Goal: Information Seeking & Learning: Learn about a topic

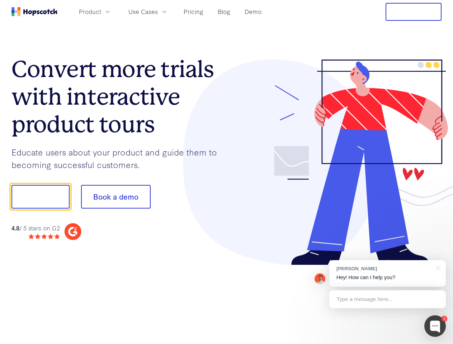
click at [227, 172] on div at bounding box center [334, 163] width 215 height 206
click at [101, 11] on span "Product" at bounding box center [90, 11] width 22 height 9
click at [158, 11] on span "Use Cases" at bounding box center [142, 11] width 29 height 9
click at [414, 12] on button "Free Trial" at bounding box center [414, 12] width 56 height 18
click at [40, 197] on button "Show me!" at bounding box center [40, 197] width 58 height 24
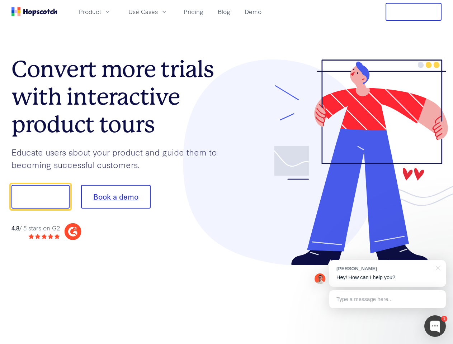
click at [116, 197] on button "Book a demo" at bounding box center [116, 197] width 70 height 24
click at [435, 326] on div at bounding box center [435, 327] width 22 height 22
click at [387, 274] on div "[PERSON_NAME] Hey! How can I help you?" at bounding box center [387, 273] width 117 height 27
click at [437, 344] on div "1 [PERSON_NAME] Hey! How can I help you? Type a message here... Free live chat …" at bounding box center [226, 344] width 453 height 0
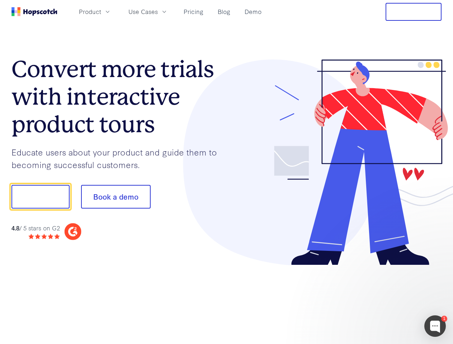
click at [387, 300] on div at bounding box center [378, 195] width 135 height 239
